Goal: Find specific page/section: Find specific page/section

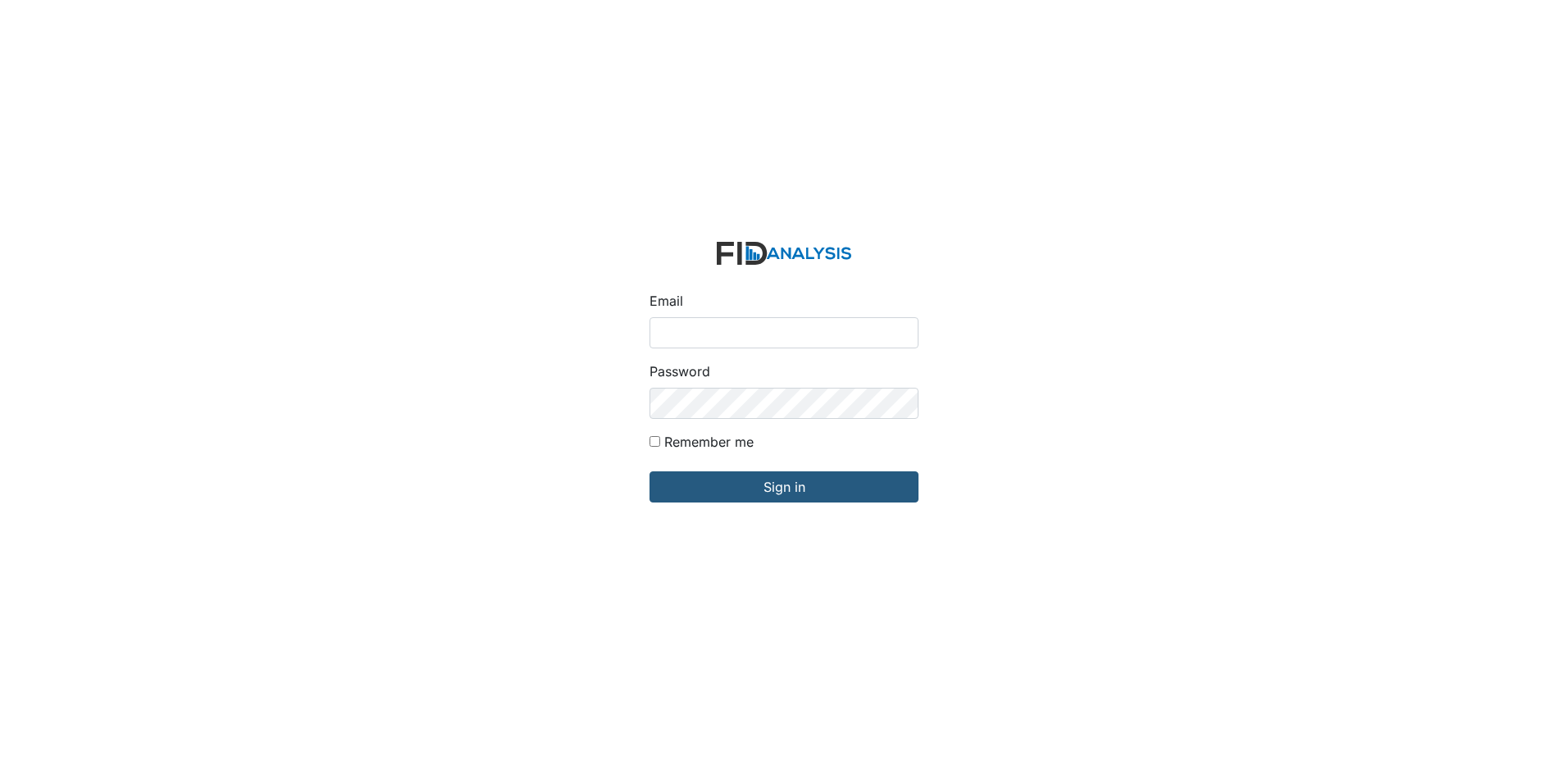
click at [686, 332] on input "Email" at bounding box center [784, 332] width 269 height 31
type input "[EMAIL_ADDRESS][DOMAIN_NAME]"
click at [649, 472] on input "Sign in" at bounding box center [784, 487] width 269 height 31
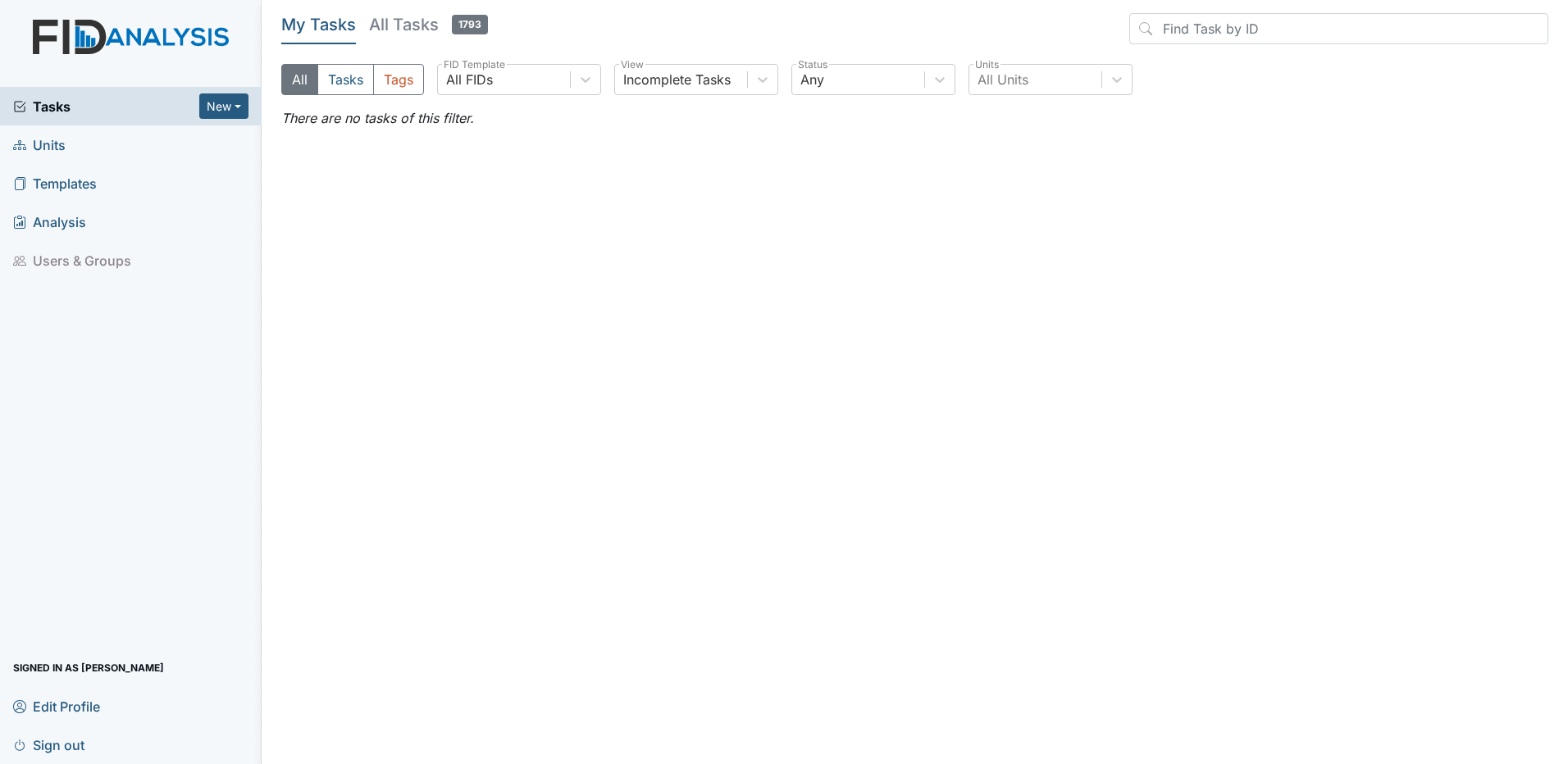
click at [64, 148] on span "Units" at bounding box center [39, 144] width 52 height 26
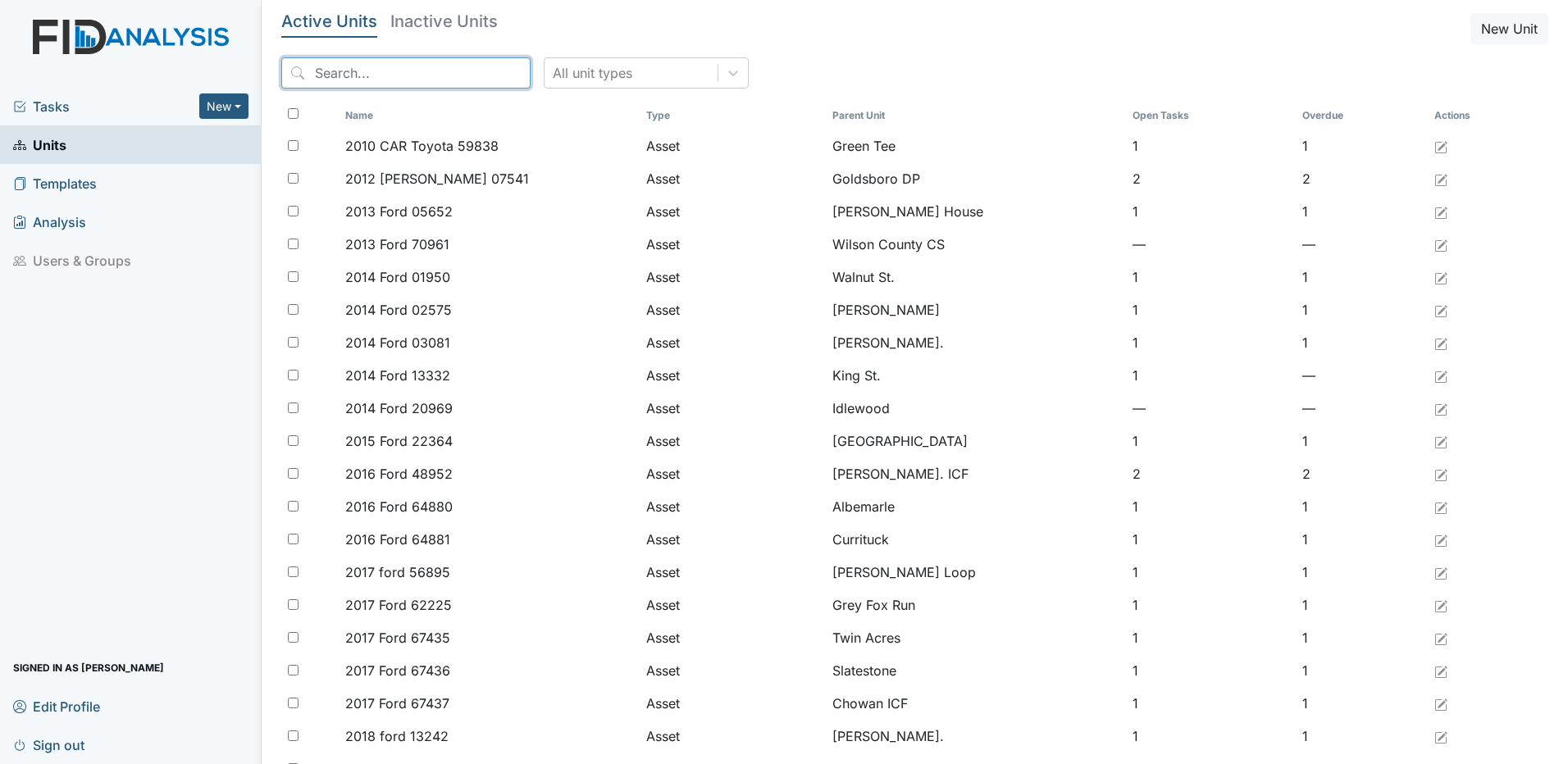
click at [405, 70] on input "search" at bounding box center [405, 72] width 249 height 31
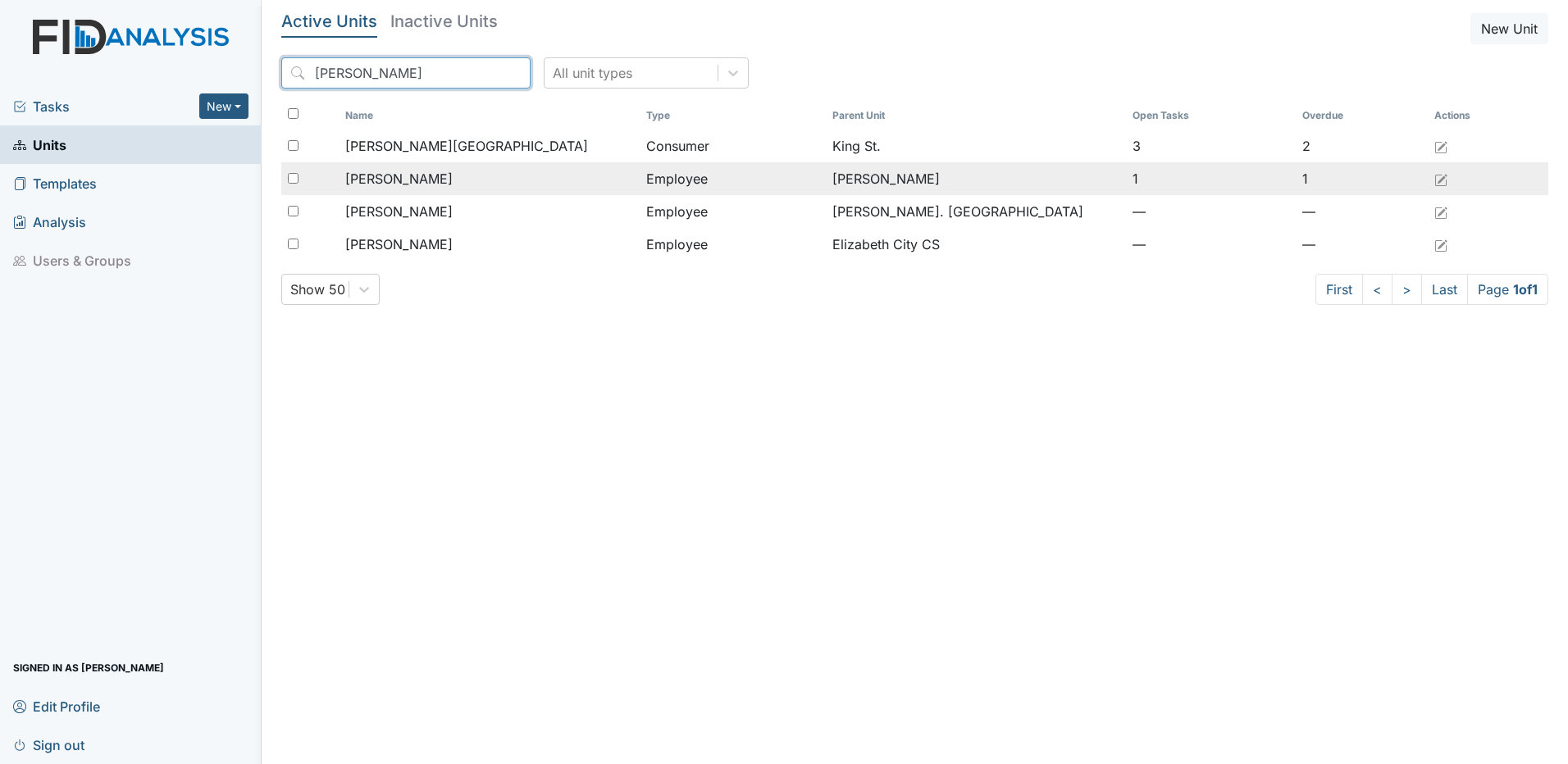
type input "owen"
click at [375, 183] on span "Owen, Lisa" at bounding box center [399, 178] width 108 height 19
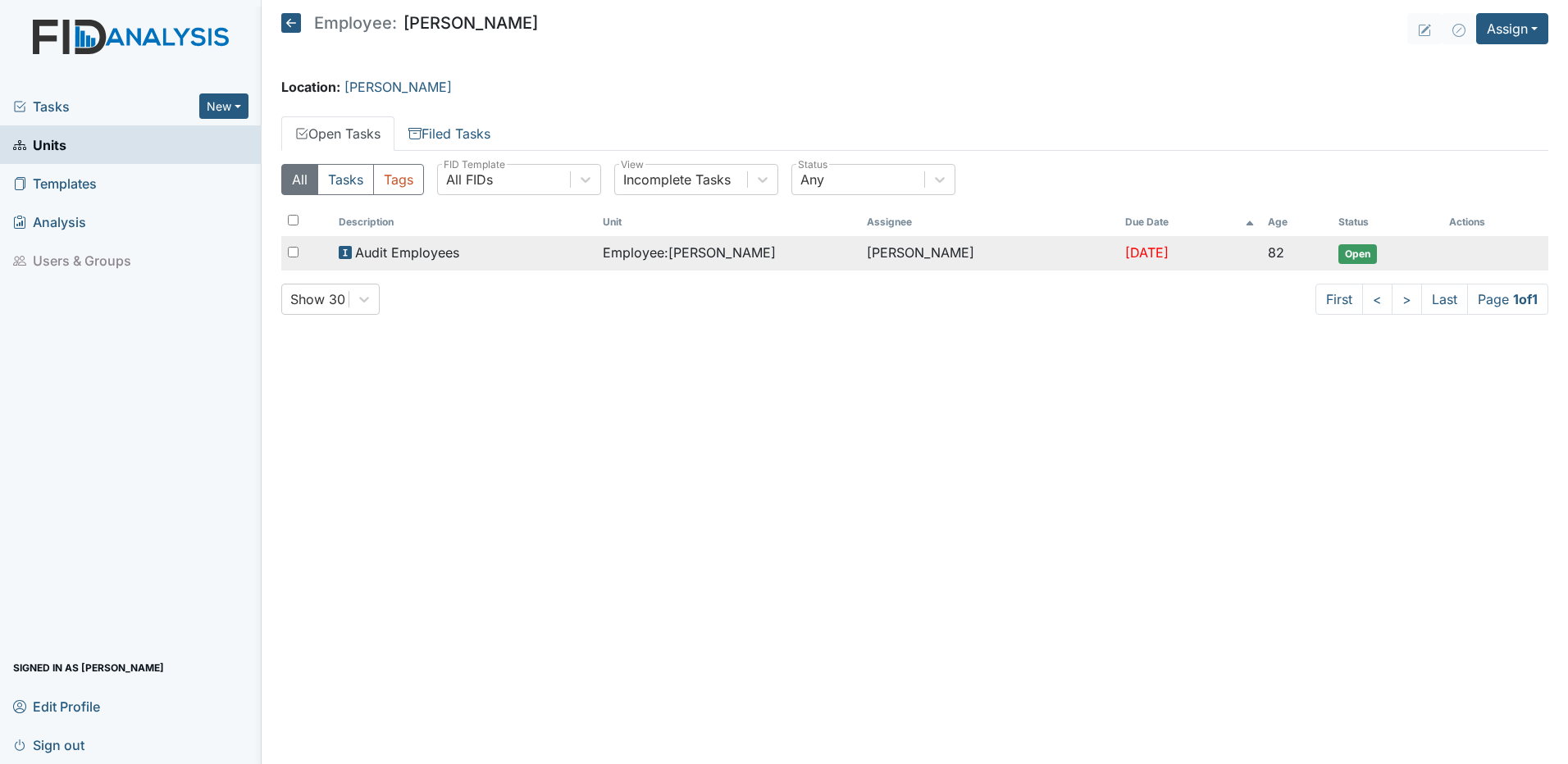
click at [440, 253] on span "Audit Employees" at bounding box center [407, 253] width 104 height 19
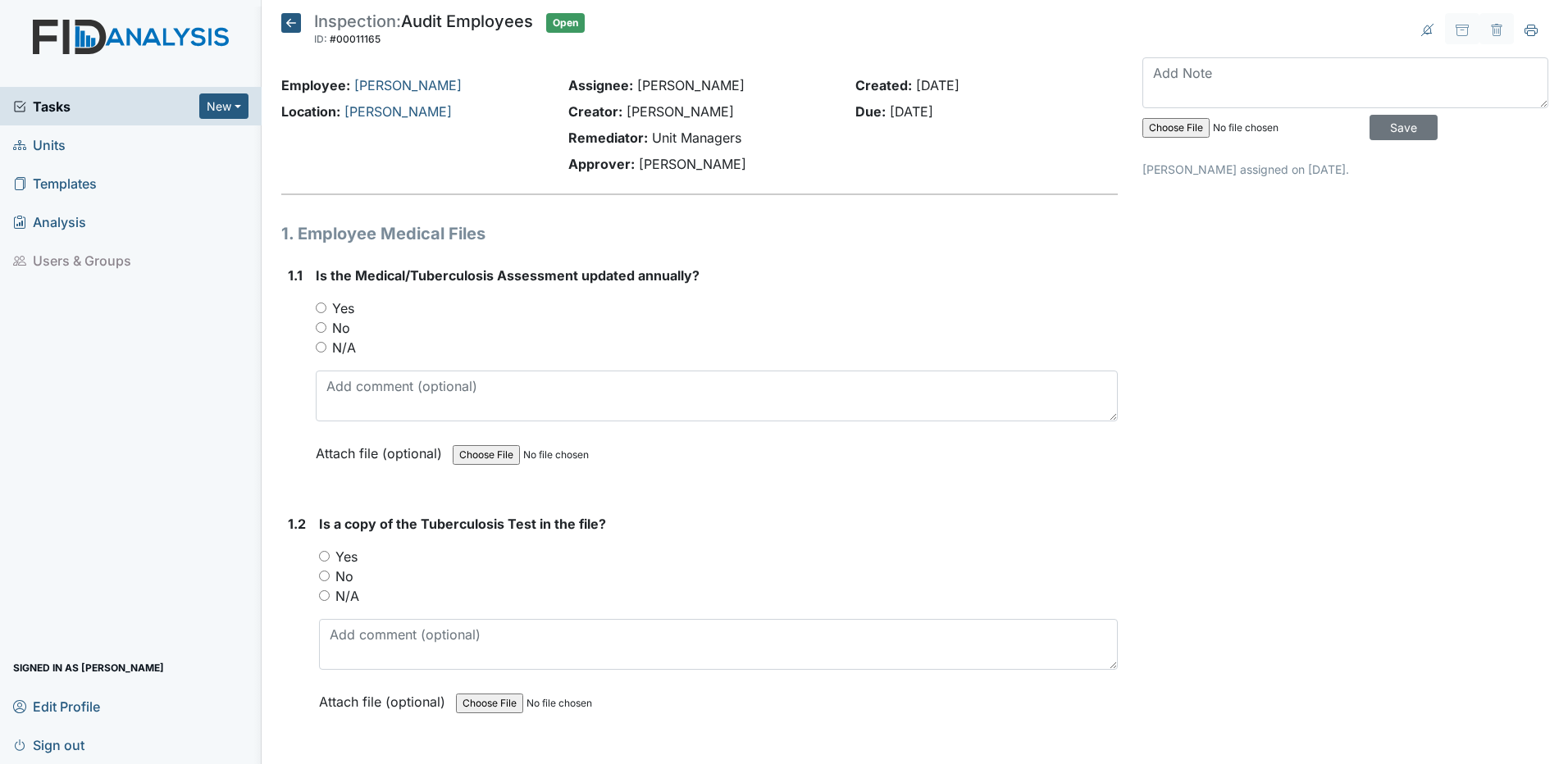
click at [292, 25] on icon at bounding box center [291, 23] width 19 height 19
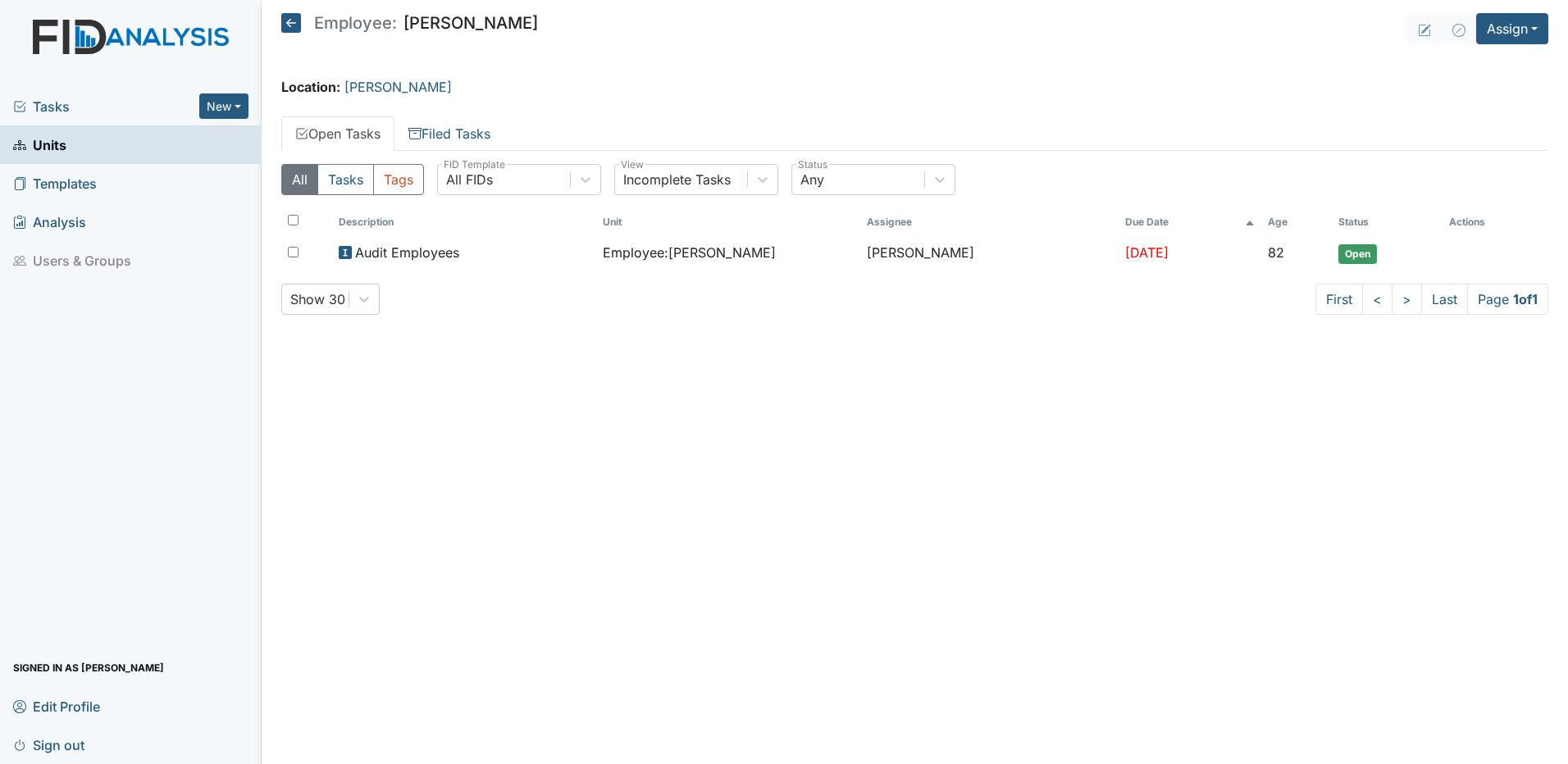
click at [293, 17] on icon at bounding box center [291, 23] width 19 height 19
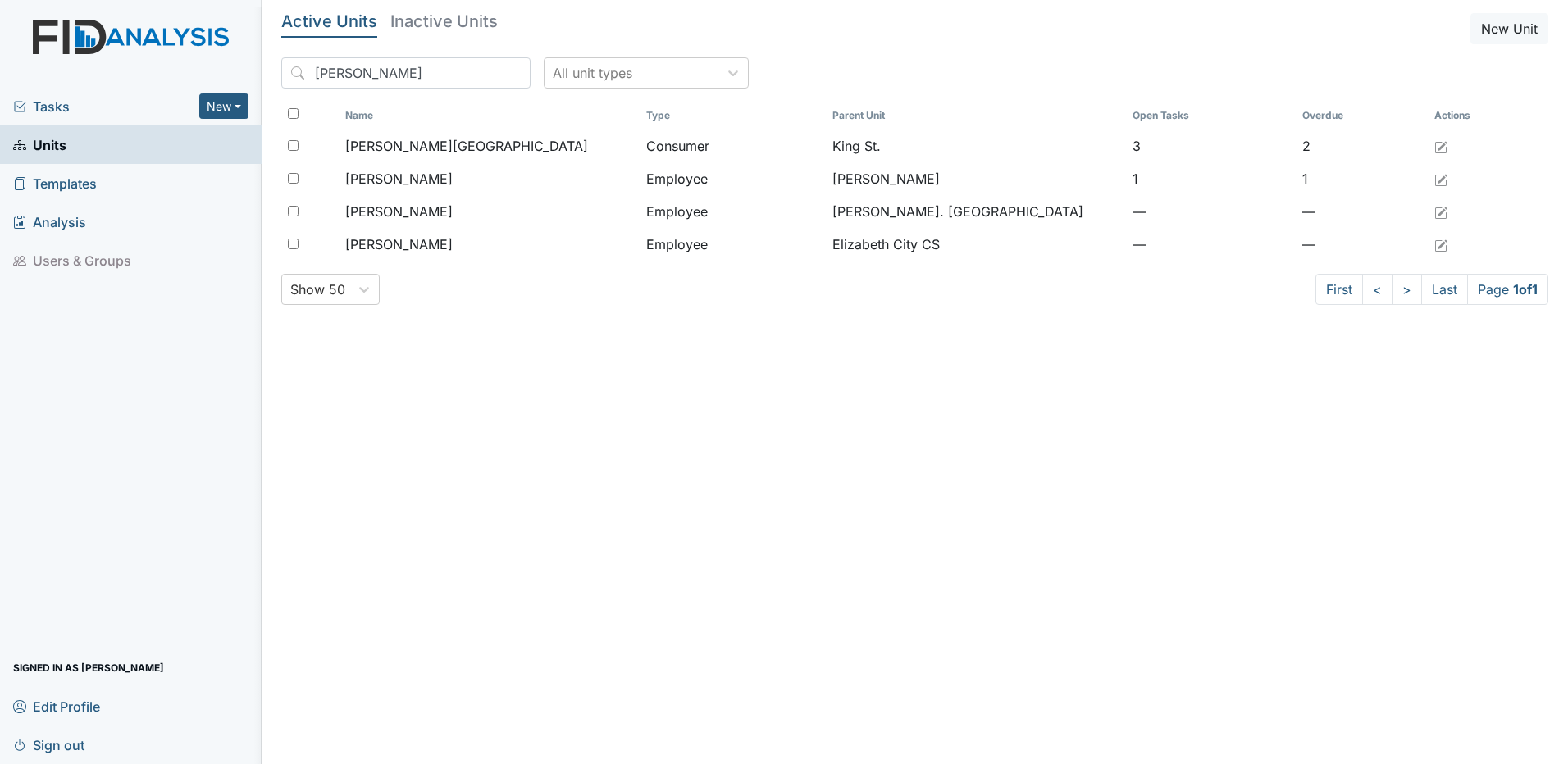
click at [435, 21] on h5 "Inactive Units" at bounding box center [444, 21] width 108 height 17
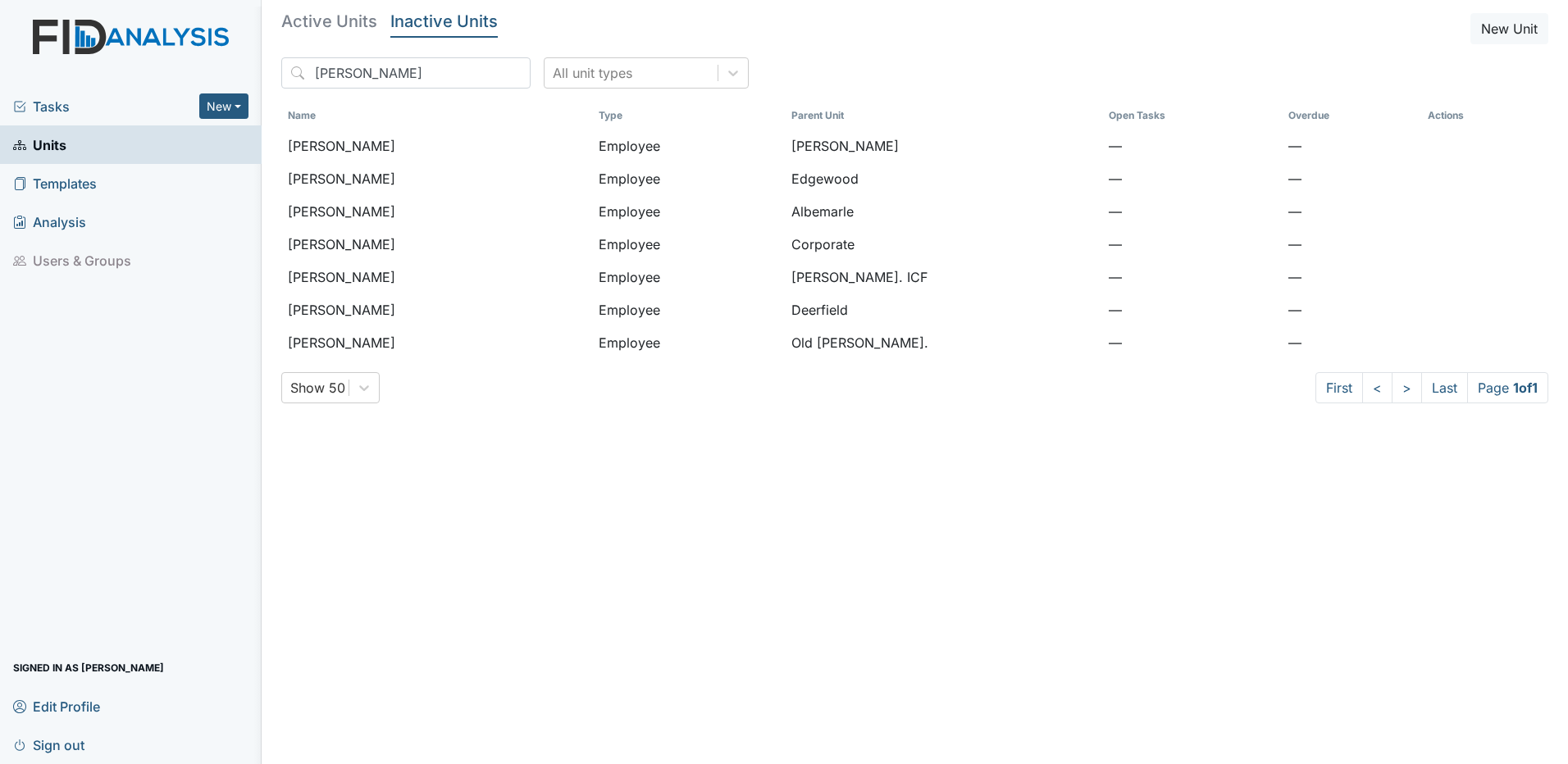
click at [337, 17] on h5 "Active Units" at bounding box center [329, 21] width 96 height 17
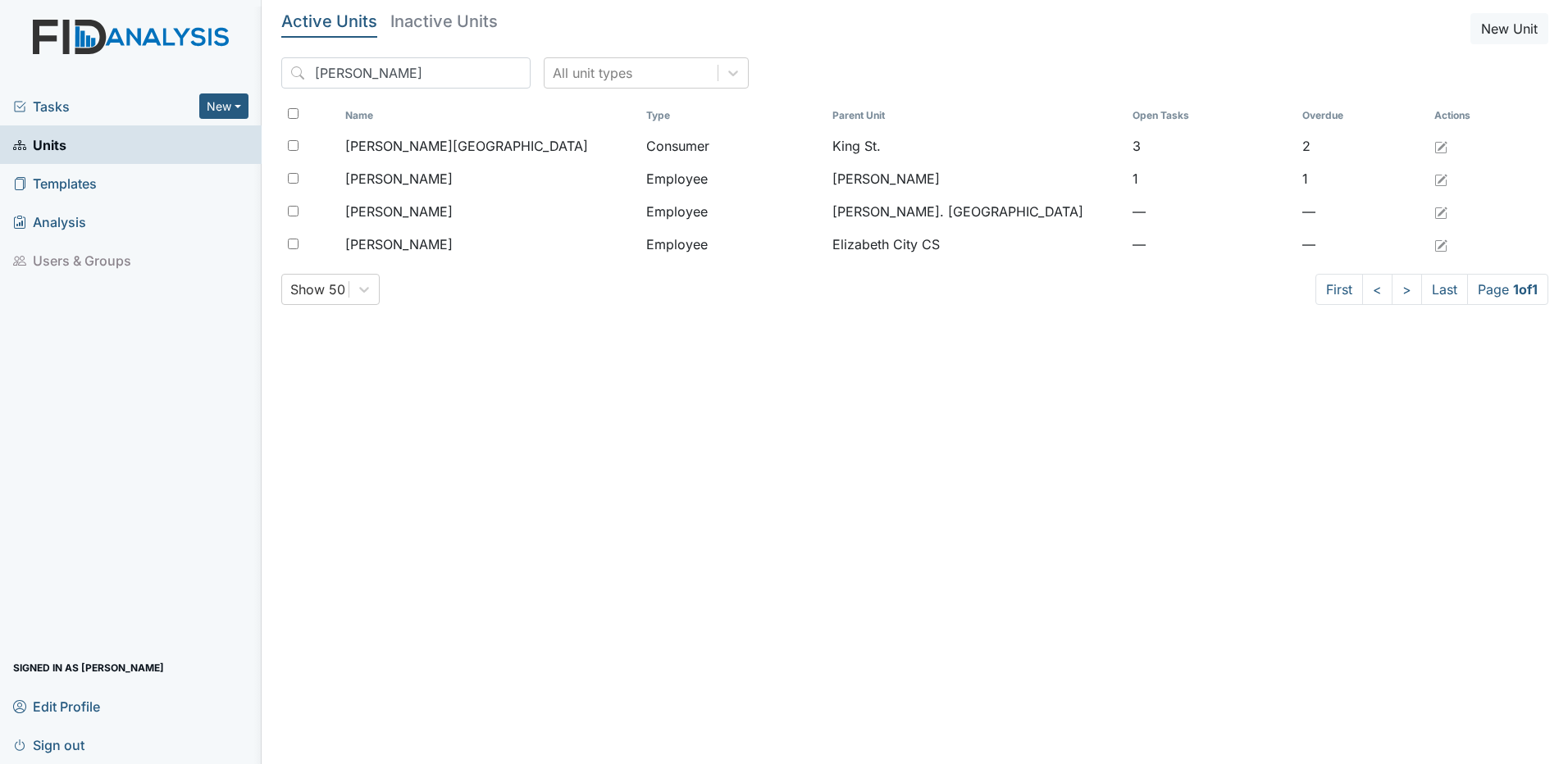
click at [64, 105] on span "Tasks" at bounding box center [106, 107] width 186 height 19
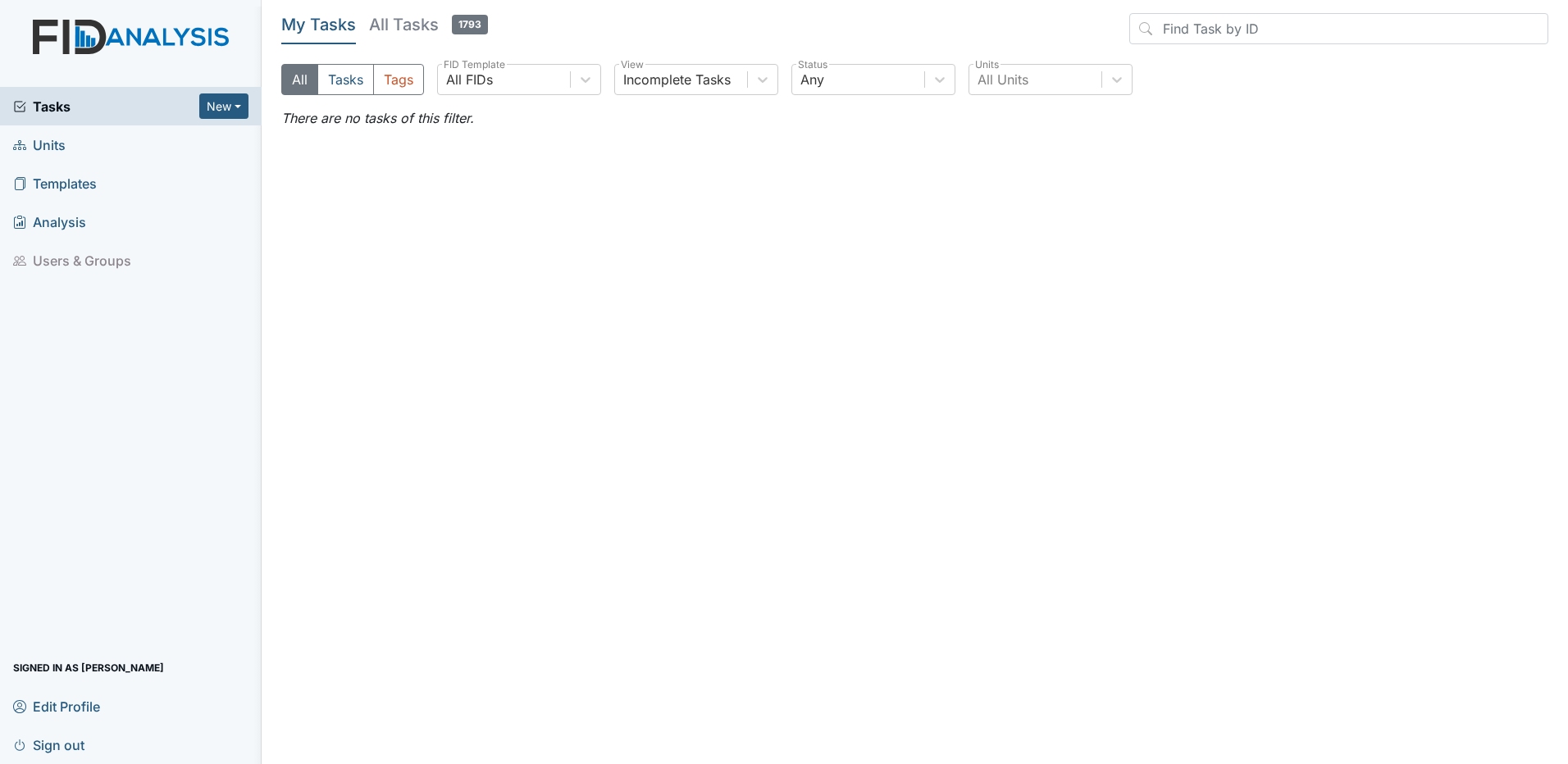
click at [56, 746] on span "Sign out" at bounding box center [49, 745] width 72 height 26
